Goal: Task Accomplishment & Management: Use online tool/utility

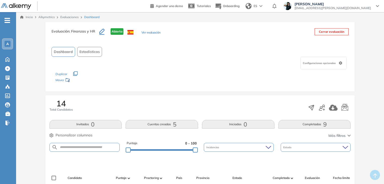
click at [70, 17] on link "Evaluaciones" at bounding box center [69, 17] width 18 height 4
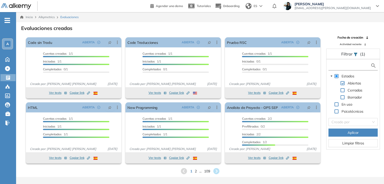
click at [346, 65] on input "text" at bounding box center [350, 65] width 41 height 5
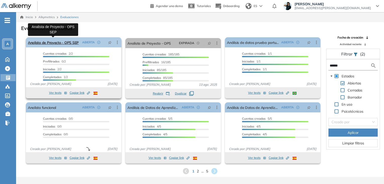
type input "******"
click at [71, 42] on link "Analista de Proyecto - OPS SEP" at bounding box center [53, 42] width 51 height 10
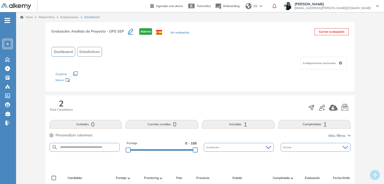
click at [75, 16] on link "Evaluaciones" at bounding box center [69, 17] width 18 height 4
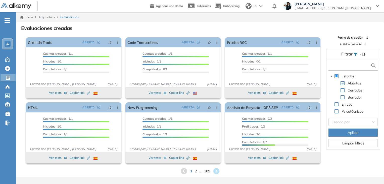
click at [346, 66] on input "text" at bounding box center [350, 65] width 41 height 5
type input "****"
click at [344, 90] on span at bounding box center [343, 90] width 4 height 4
click at [352, 131] on span "Aplicar" at bounding box center [353, 133] width 11 height 6
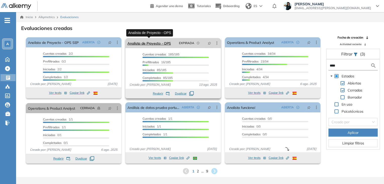
click at [152, 44] on link "Analista de Proyecto - OPS" at bounding box center [150, 43] width 44 height 10
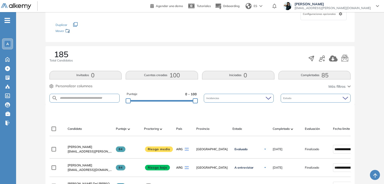
scroll to position [75, 0]
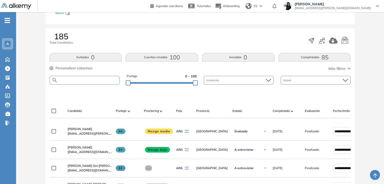
click at [76, 78] on input "text" at bounding box center [89, 80] width 62 height 4
type input "*****"
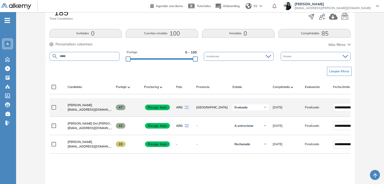
scroll to position [126, 0]
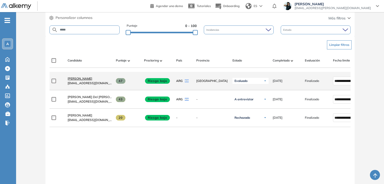
click at [77, 80] on span "[PERSON_NAME]" at bounding box center [80, 78] width 25 height 4
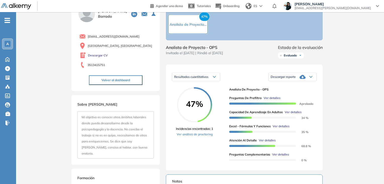
scroll to position [50, 0]
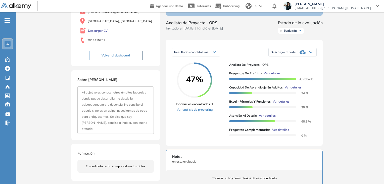
click at [267, 75] on span "Ver detalles" at bounding box center [272, 73] width 17 height 5
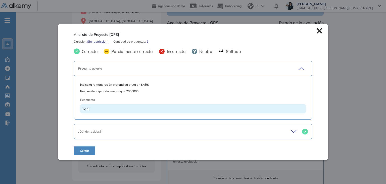
drag, startPoint x: 317, startPoint y: 32, endPoint x: 313, endPoint y: 32, distance: 4.8
click at [313, 32] on div "Analista de Proyecto [OPS] Duración : Sin restricción Cantidad de preguntas: 2 …" at bounding box center [193, 92] width 270 height 136
click at [318, 30] on icon at bounding box center [319, 30] width 5 height 5
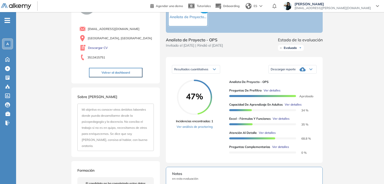
scroll to position [0, 0]
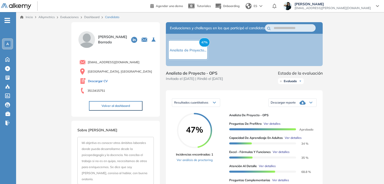
click at [94, 80] on link "Descargar CV" at bounding box center [98, 81] width 20 height 5
click at [92, 17] on link "Dashboard" at bounding box center [91, 17] width 15 height 4
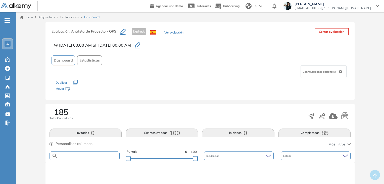
click at [72, 154] on input "text" at bounding box center [89, 156] width 62 height 4
type input "*****"
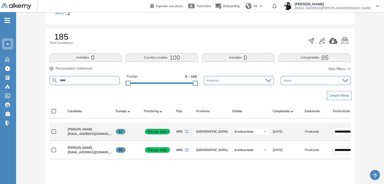
scroll to position [75, 0]
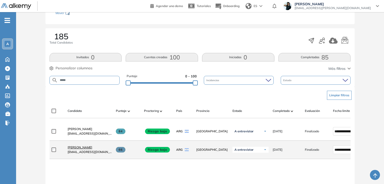
click at [82, 148] on span "[PERSON_NAME]" at bounding box center [80, 147] width 25 height 4
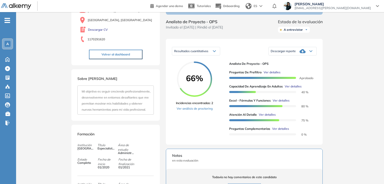
scroll to position [1, 0]
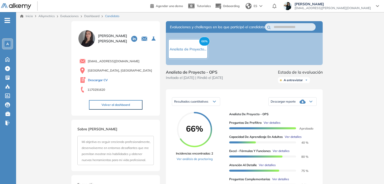
click at [93, 80] on link "Descargar CV" at bounding box center [98, 80] width 20 height 5
